Goal: Task Accomplishment & Management: Manage account settings

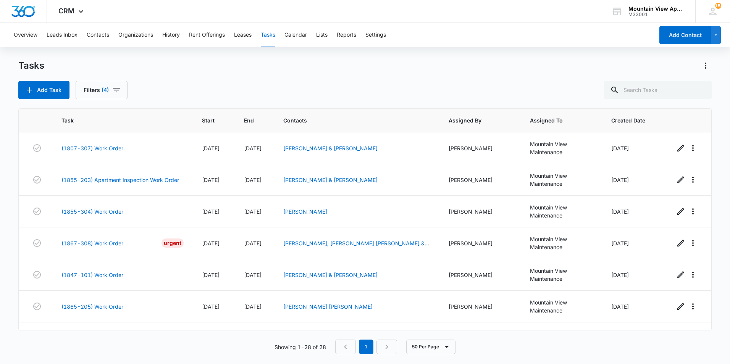
scroll to position [705, 0]
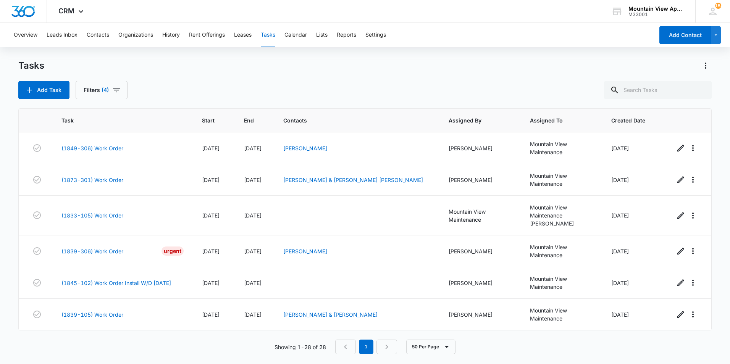
click at [184, 94] on div "Add Task Filters (4)" at bounding box center [364, 90] width 693 height 18
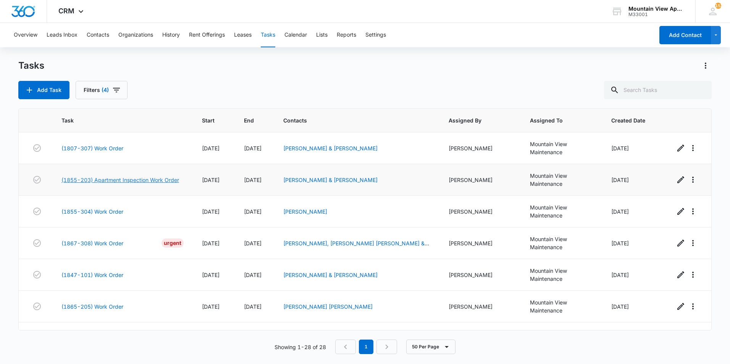
click at [129, 179] on link "(1855-203) Apartment Inspection Work Order" at bounding box center [120, 180] width 118 height 8
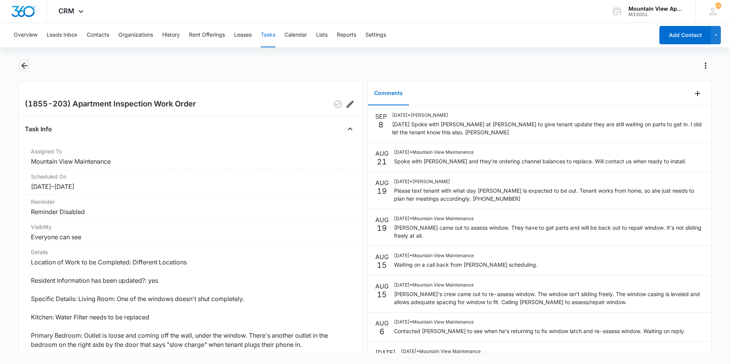
click at [24, 65] on icon "Back" at bounding box center [24, 65] width 9 height 9
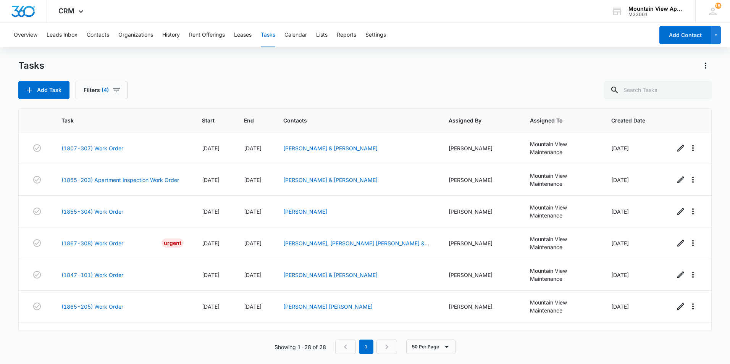
click at [11, 153] on main "Tasks Add Task Filters (4) Task Start End Contacts Assigned By Assigned To Crea…" at bounding box center [365, 212] width 730 height 304
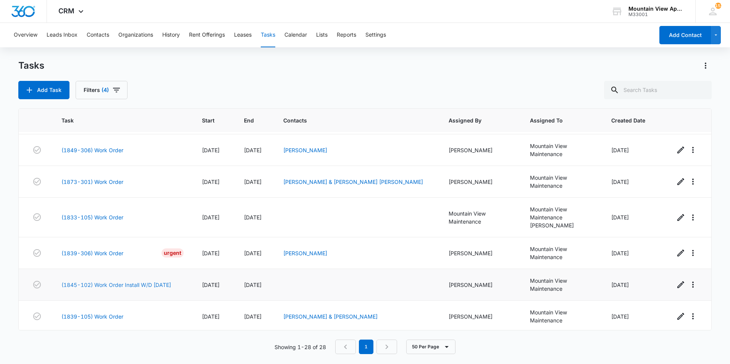
scroll to position [705, 0]
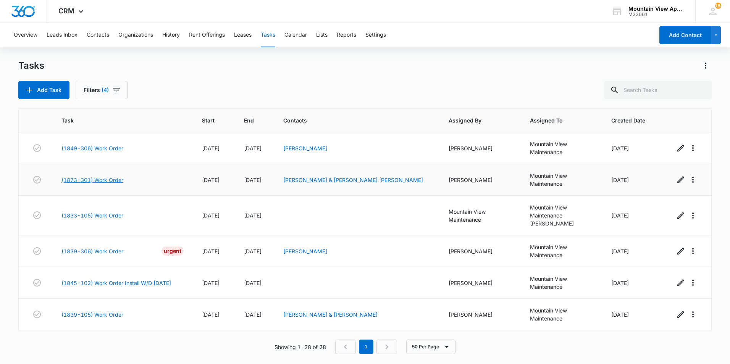
click at [103, 179] on link "(1873-301) Work Order" at bounding box center [92, 180] width 62 height 8
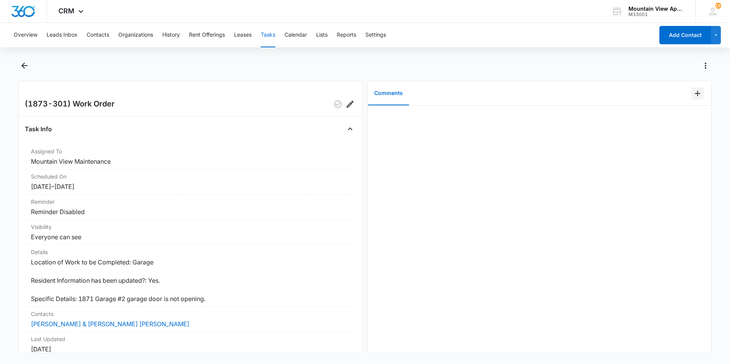
click at [695, 93] on icon "Add Comment" at bounding box center [697, 93] width 5 height 5
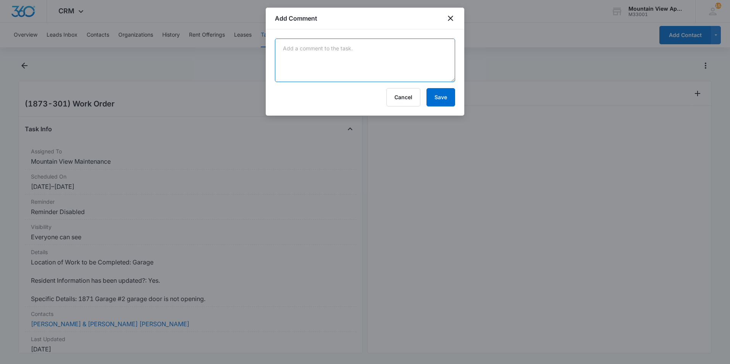
click at [424, 64] on textarea at bounding box center [365, 61] width 180 height 44
type textarea "Replaced batteries and door lock is good to go."
click at [437, 98] on button "Save" at bounding box center [440, 97] width 29 height 18
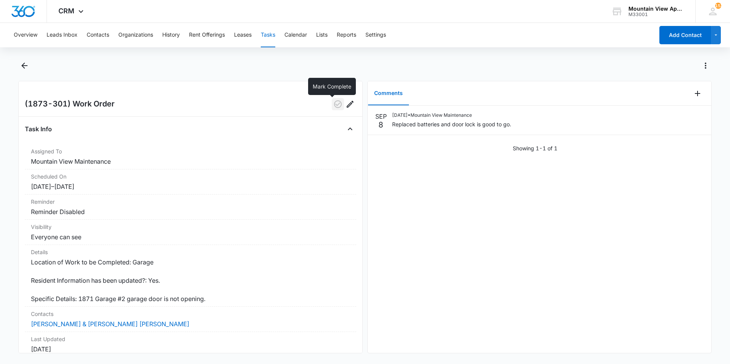
click at [333, 106] on icon "button" at bounding box center [337, 104] width 9 height 9
click at [24, 66] on icon "Back" at bounding box center [24, 66] width 6 height 6
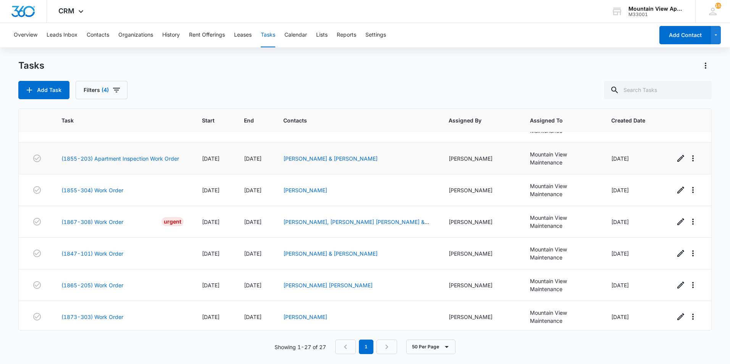
scroll to position [38, 0]
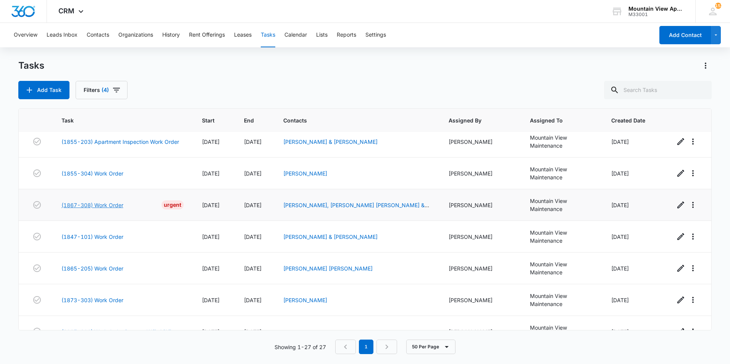
click at [109, 206] on link "(1867-308) Work Order" at bounding box center [92, 205] width 62 height 8
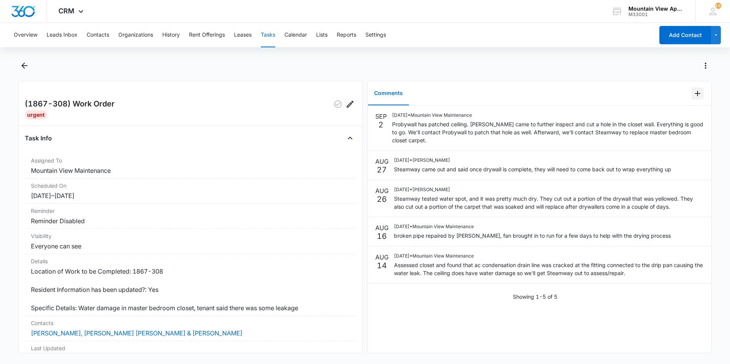
click at [693, 94] on icon "Add Comment" at bounding box center [697, 93] width 9 height 9
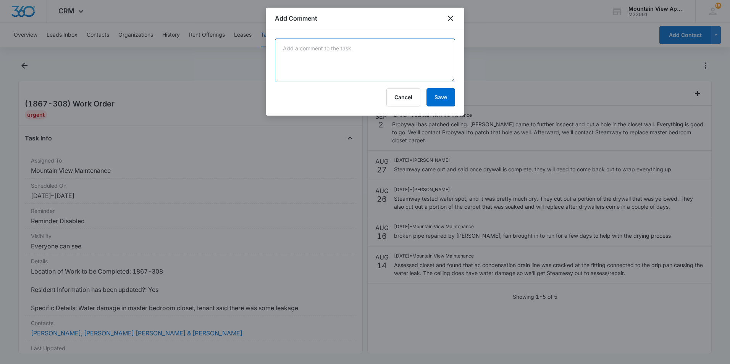
click at [374, 52] on textarea at bounding box center [365, 61] width 180 height 44
type textarea "Hole in closet has been patched and Steamway has repaired carpet. No further ac…"
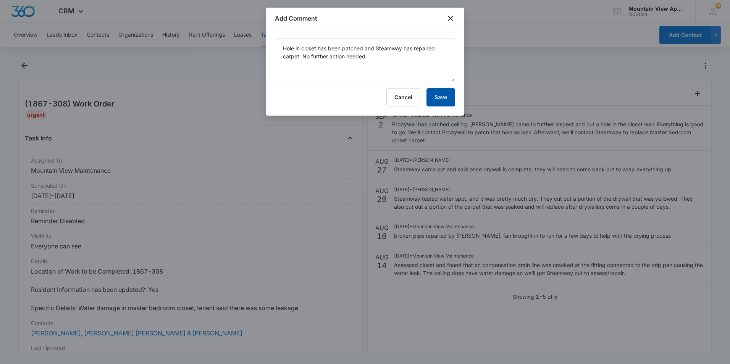
click at [444, 97] on button "Save" at bounding box center [440, 97] width 29 height 18
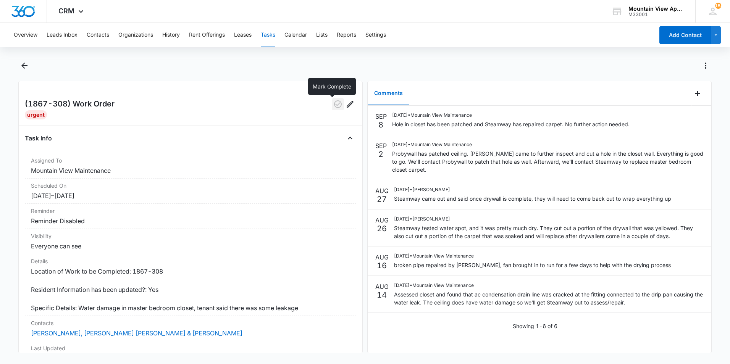
click at [333, 104] on icon "button" at bounding box center [337, 104] width 9 height 9
click at [23, 69] on icon "Back" at bounding box center [24, 65] width 9 height 9
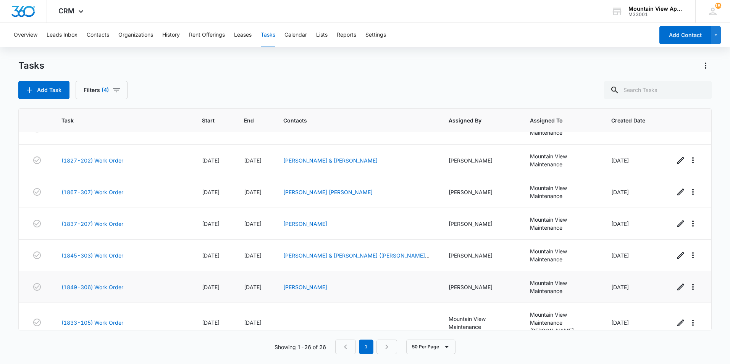
scroll to position [543, 0]
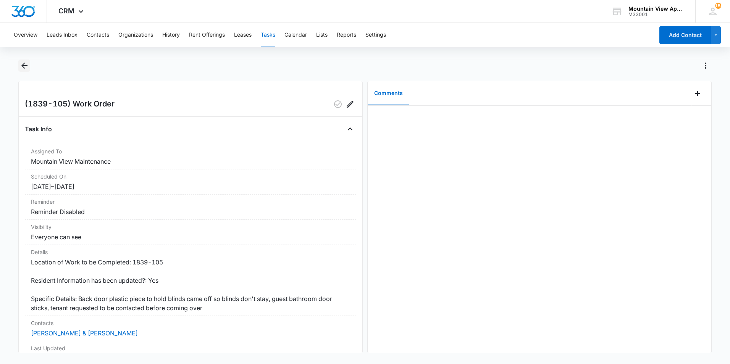
click at [26, 64] on icon "Back" at bounding box center [24, 65] width 9 height 9
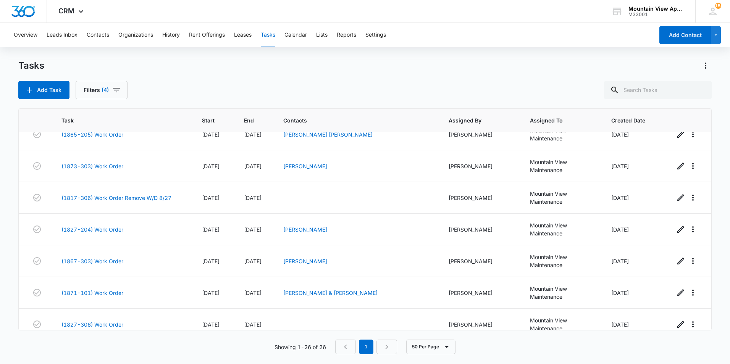
scroll to position [153, 0]
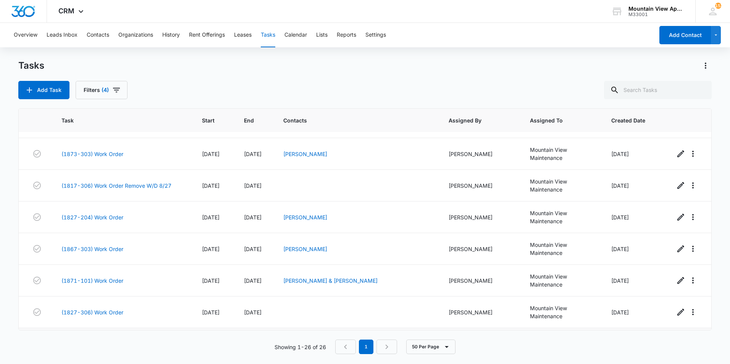
click at [106, 340] on link "(1801-203) Work Order" at bounding box center [92, 344] width 62 height 8
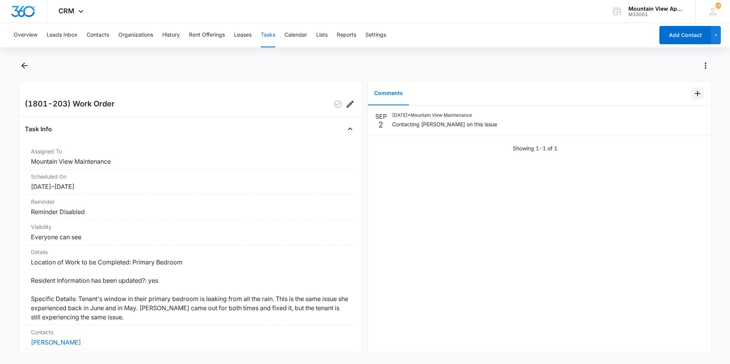
click at [693, 95] on icon "Add Comment" at bounding box center [697, 93] width 9 height 9
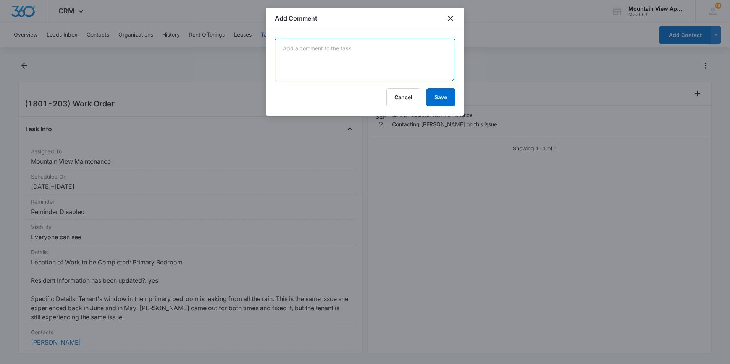
click at [428, 57] on textarea at bounding box center [365, 61] width 180 height 44
type textarea "Manny's crew came out to re-assess window and made necessary repairs."
click at [441, 99] on button "Save" at bounding box center [440, 97] width 29 height 18
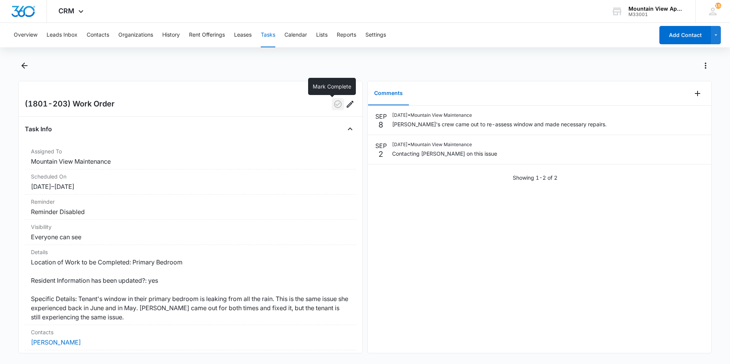
click at [334, 105] on icon "button" at bounding box center [338, 104] width 8 height 8
click at [26, 66] on icon "Back" at bounding box center [24, 65] width 9 height 9
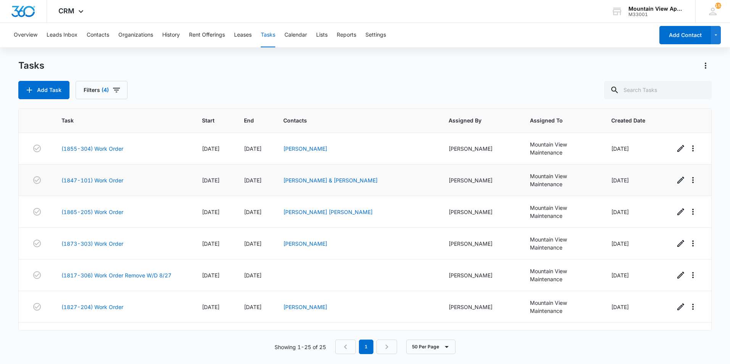
scroll to position [76, 0]
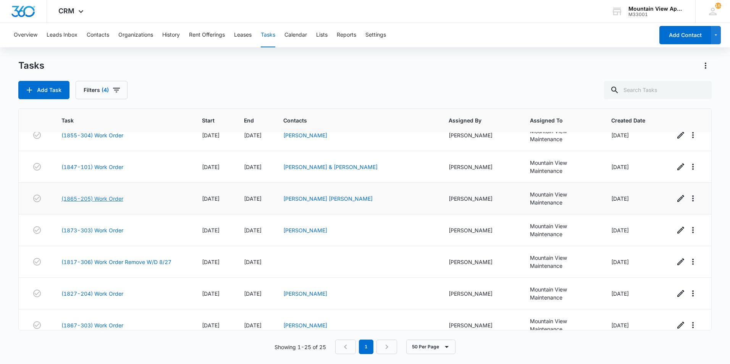
click at [104, 195] on link "(1865-205) Work Order" at bounding box center [92, 199] width 62 height 8
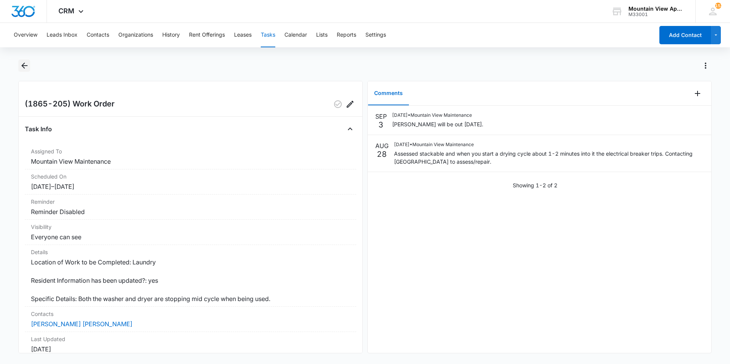
click at [23, 66] on icon "Back" at bounding box center [24, 66] width 6 height 6
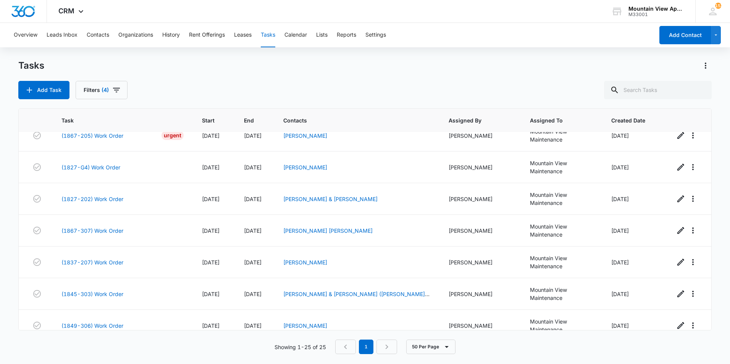
scroll to position [515, 0]
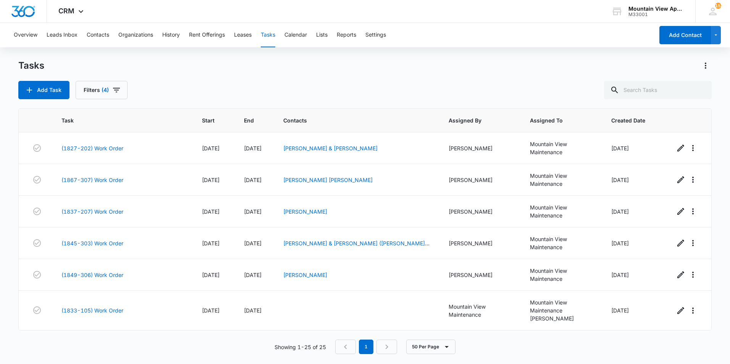
click at [114, 342] on link "(1839-306) Work Order" at bounding box center [92, 346] width 62 height 8
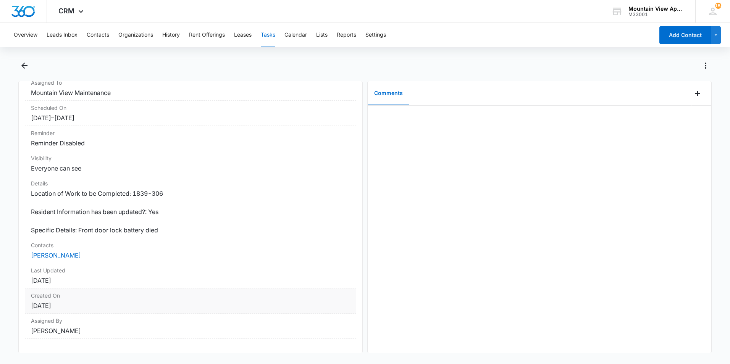
scroll to position [91, 0]
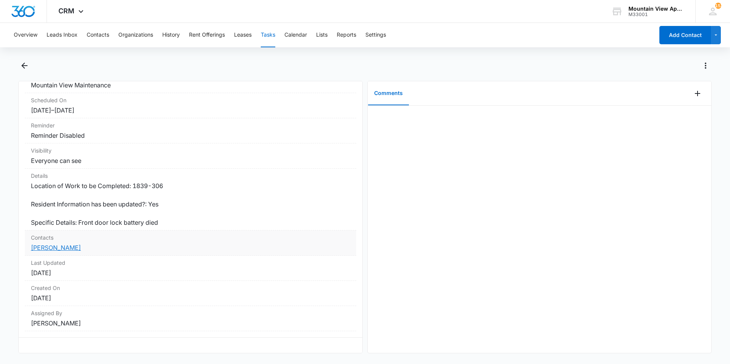
click at [80, 244] on link "[PERSON_NAME]" at bounding box center [56, 248] width 50 height 8
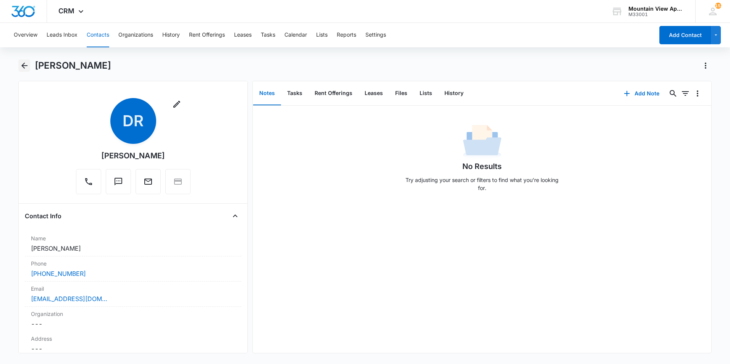
click at [22, 65] on icon "Back" at bounding box center [24, 66] width 6 height 6
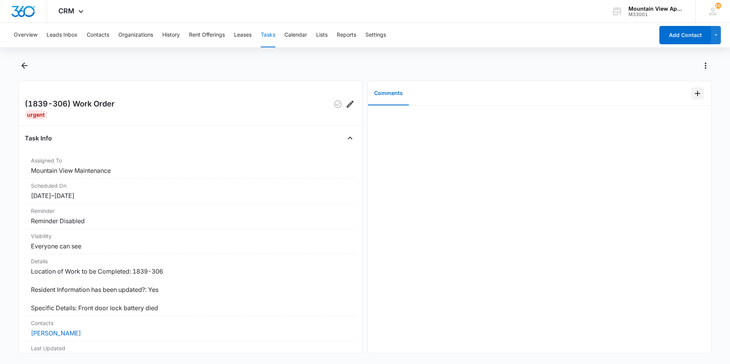
click at [693, 95] on icon "Add Comment" at bounding box center [697, 93] width 9 height 9
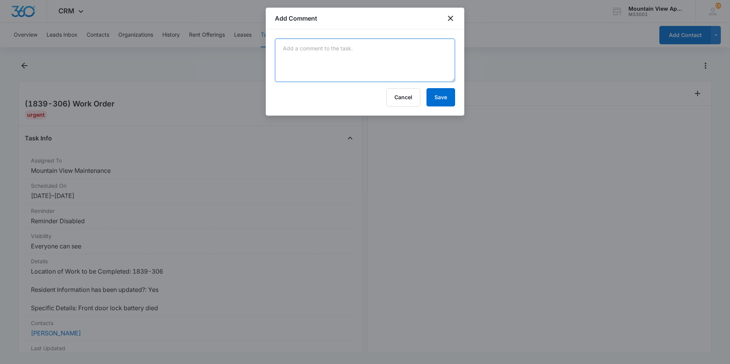
click at [400, 53] on textarea at bounding box center [365, 61] width 180 height 44
type textarea "Batteries replaced."
click at [439, 97] on button "Save" at bounding box center [440, 97] width 29 height 18
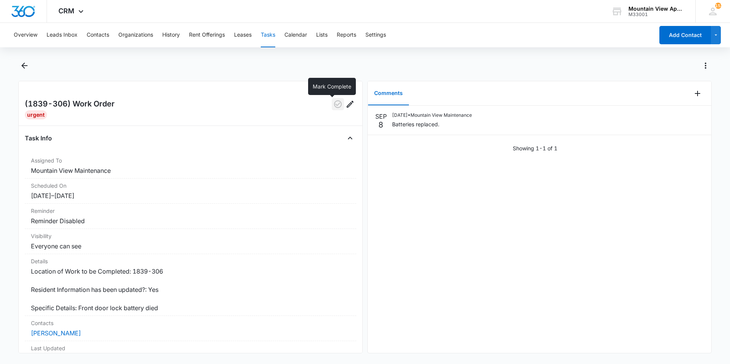
click at [333, 106] on icon "button" at bounding box center [337, 104] width 9 height 9
click at [23, 67] on icon "Back" at bounding box center [24, 66] width 6 height 6
